Goal: Task Accomplishment & Management: Manage account settings

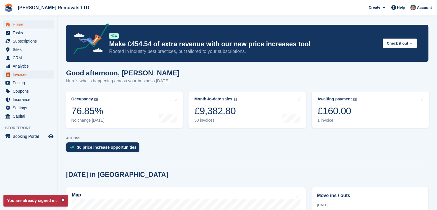
click at [20, 75] on span "Invoices" at bounding box center [30, 74] width 34 height 8
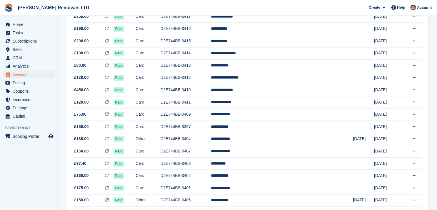
scroll to position [530, 0]
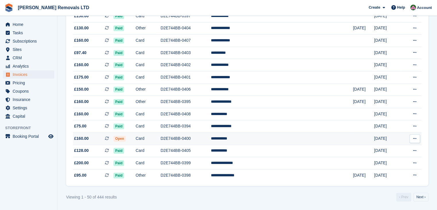
click at [211, 139] on td "D2E744BB-0400" at bounding box center [186, 138] width 51 height 12
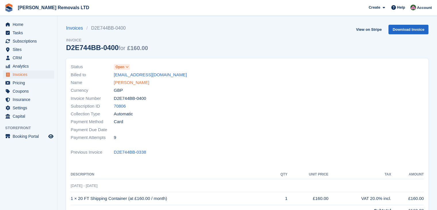
click at [121, 82] on link "Sam Bromley" at bounding box center [131, 82] width 35 height 7
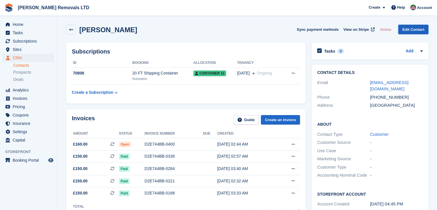
click at [405, 30] on link "Edit Contact" at bounding box center [413, 29] width 30 height 9
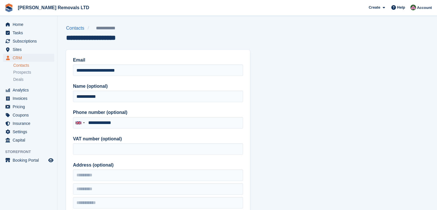
type input "**********"
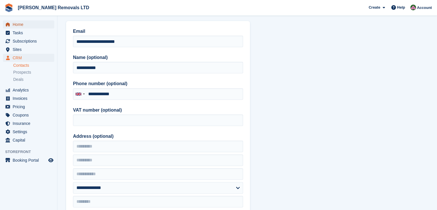
click at [20, 24] on span "Home" at bounding box center [30, 24] width 34 height 8
